Goal: Check status

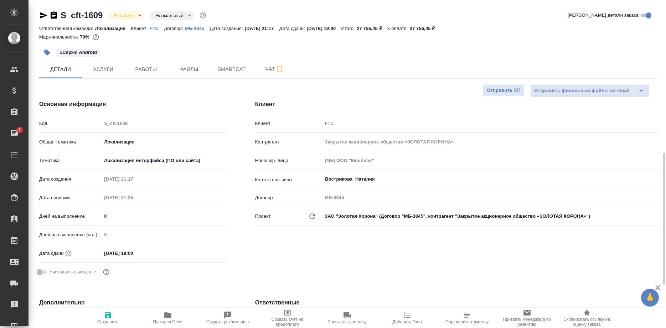
select select "RU"
click at [150, 65] on button "Работы" at bounding box center [146, 69] width 43 height 18
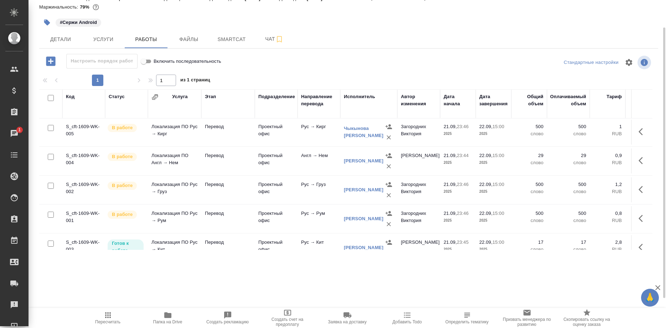
scroll to position [187, 0]
